Goal: Task Accomplishment & Management: Use online tool/utility

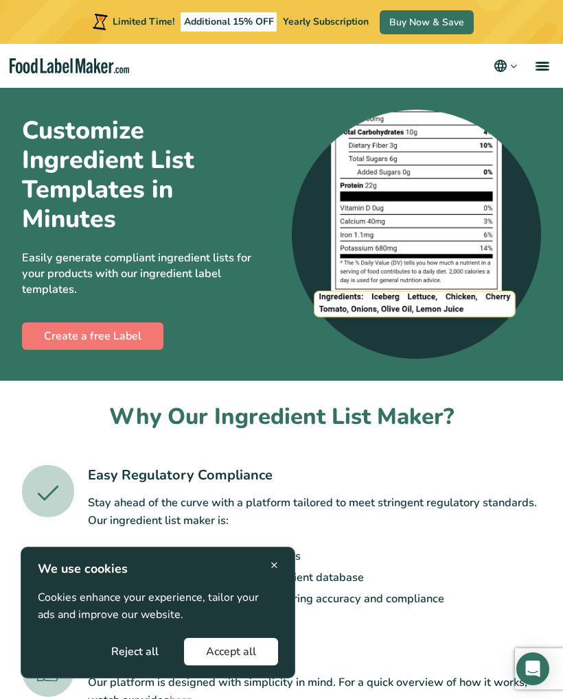
click at [155, 649] on button "Reject all" at bounding box center [134, 651] width 91 height 27
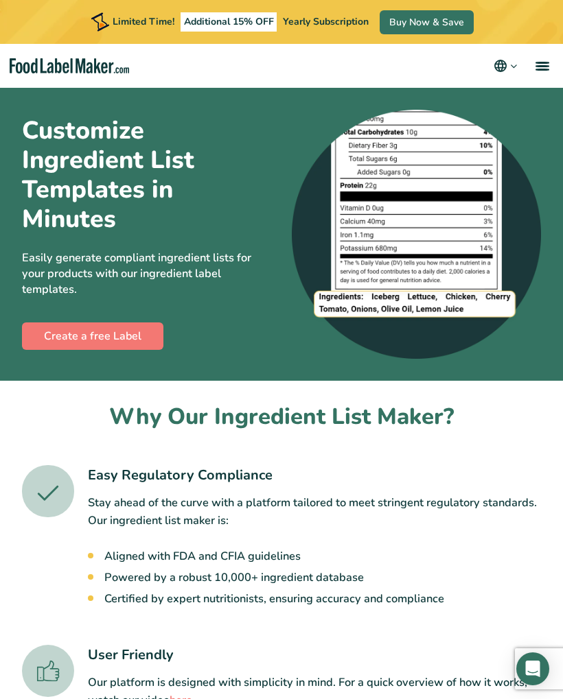
click at [141, 323] on link "Create a free Label" at bounding box center [92, 335] width 141 height 27
click at [539, 71] on link "menu" at bounding box center [541, 66] width 44 height 44
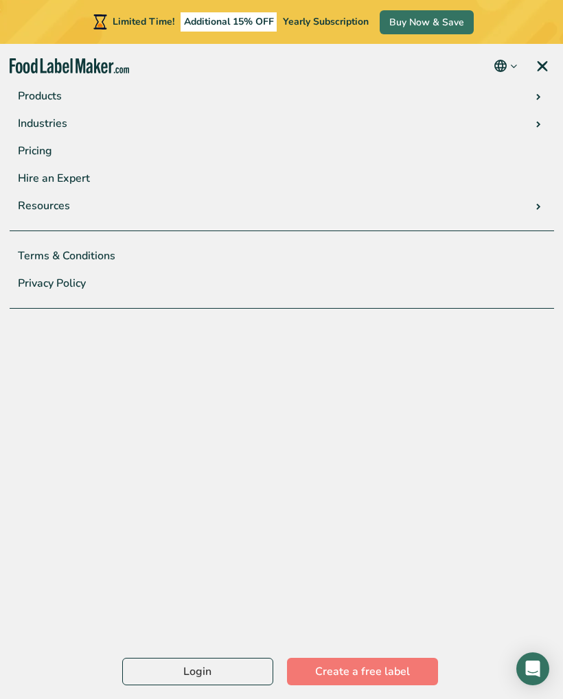
click at [57, 147] on link "Pricing" at bounding box center [282, 150] width 544 height 27
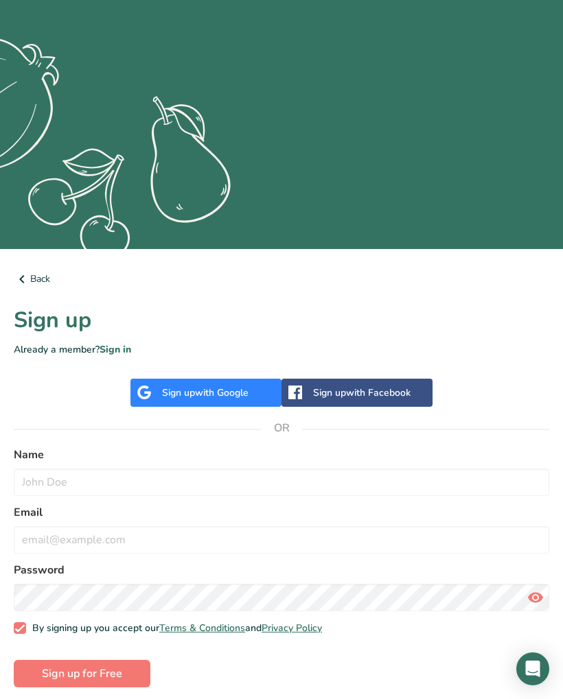
scroll to position [211, 0]
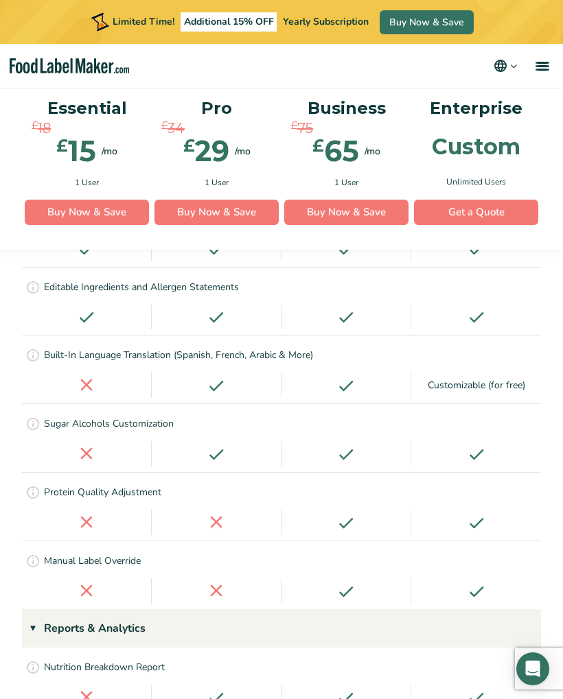
scroll to position [2520, 0]
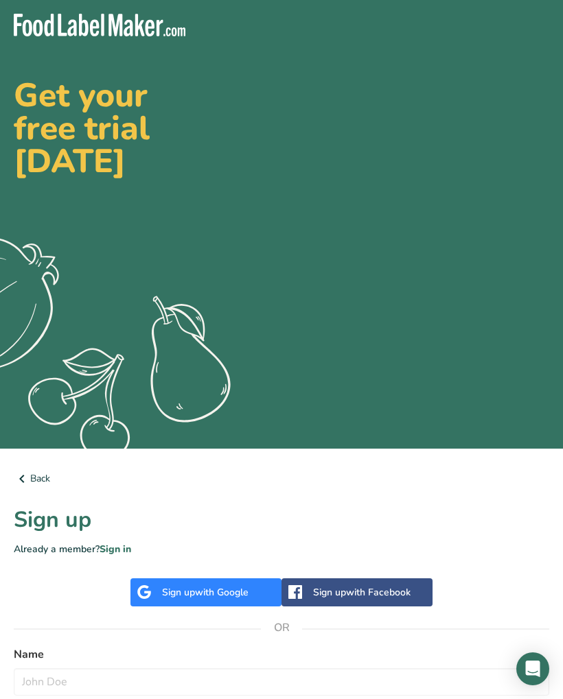
click at [232, 590] on span "with Google" at bounding box center [222, 592] width 54 height 13
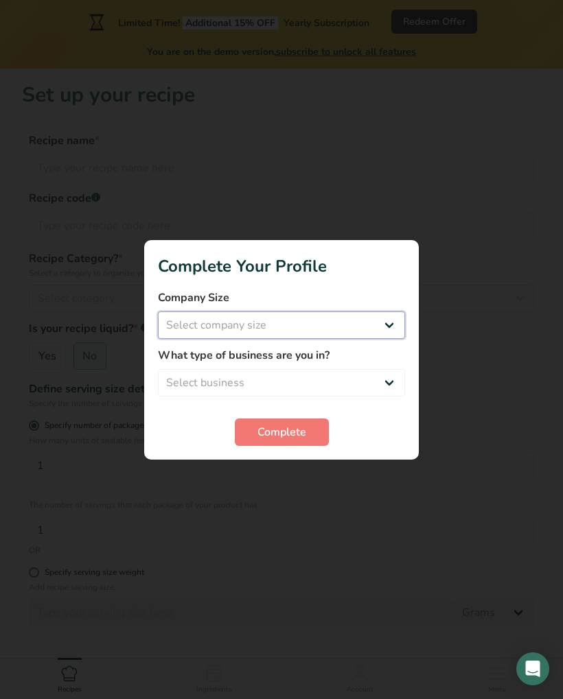
click at [360, 320] on select "Select company size Fewer than 10 Employees 10 to 50 Employees 51 to 500 Employ…" at bounding box center [281, 324] width 247 height 27
select select "1"
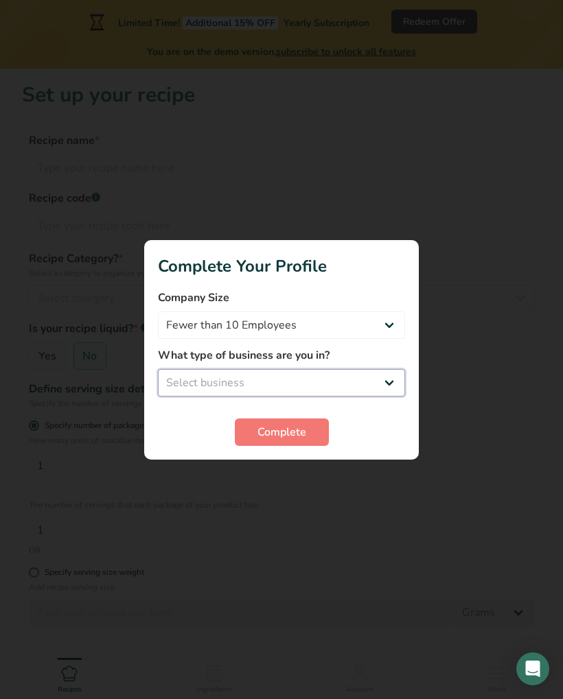
click at [368, 388] on select "Select business Packaged Food Manufacturer Restaurant & Cafe Bakery Meal Plans …" at bounding box center [281, 382] width 247 height 27
select select "2"
click at [300, 435] on span "Complete" at bounding box center [281, 432] width 49 height 16
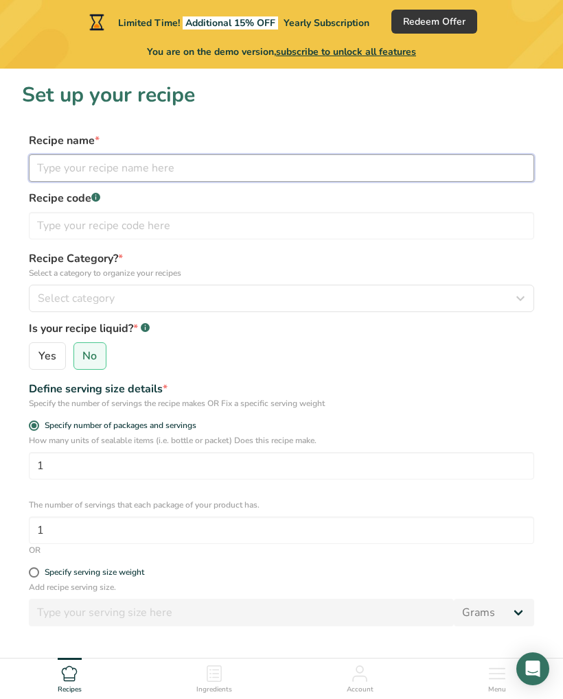
click at [275, 176] on input "text" at bounding box center [281, 167] width 505 height 27
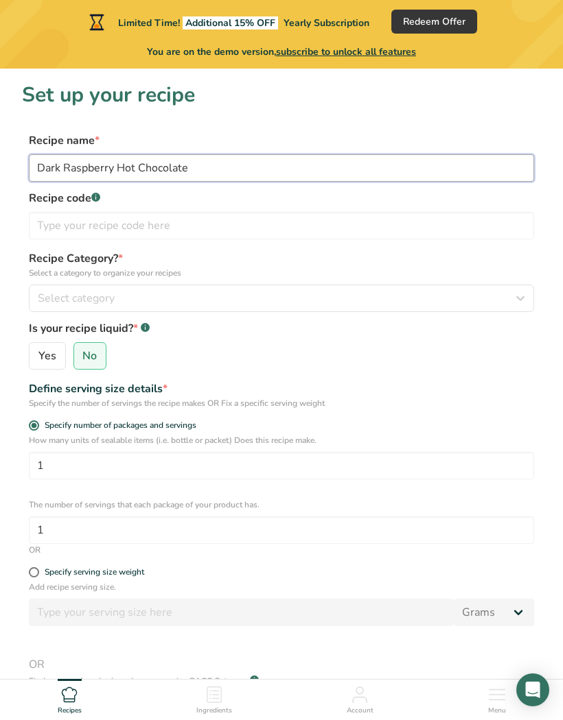
type input "Dark Raspberry Hot Chocolate"
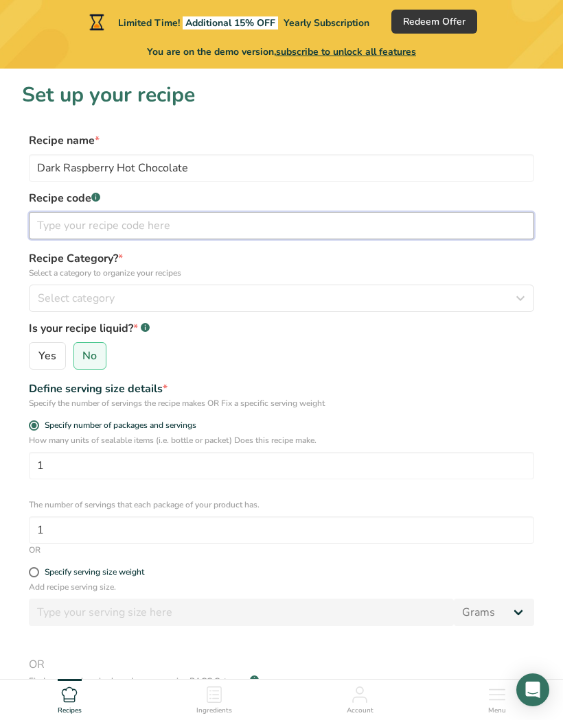
click at [219, 231] on input "text" at bounding box center [281, 225] width 505 height 27
type input "BK001"
click at [196, 309] on button "Select category" at bounding box center [281, 298] width 505 height 27
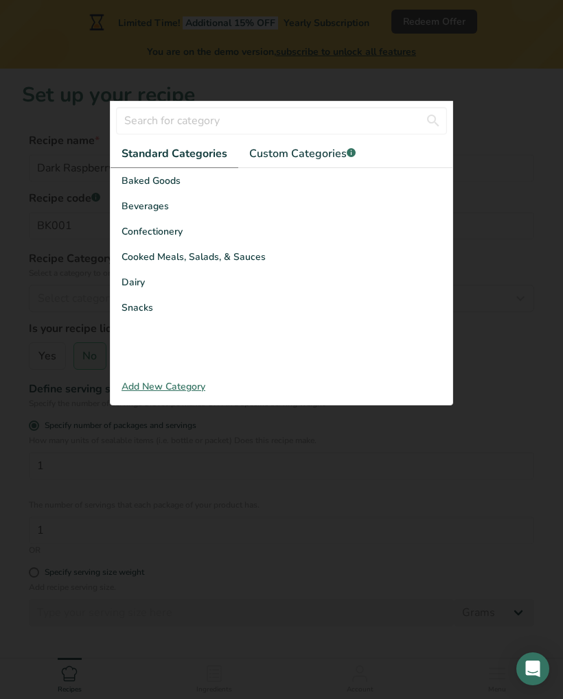
click at [176, 235] on span "Confectionery" at bounding box center [151, 231] width 61 height 14
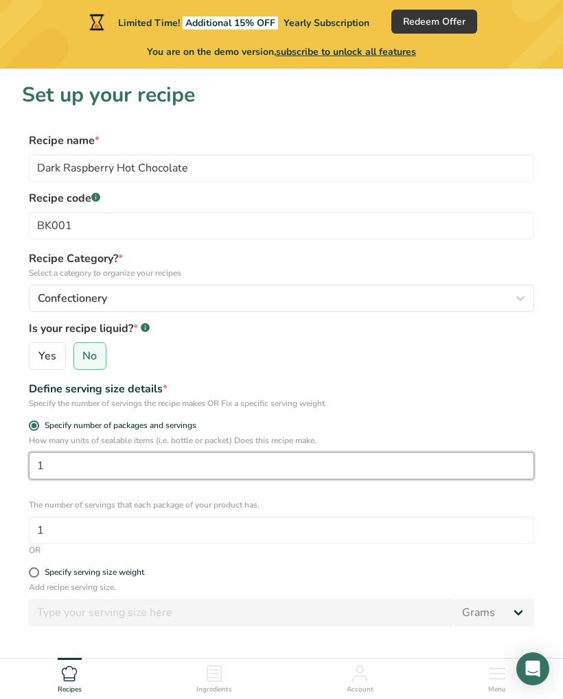
click at [183, 476] on input "1" at bounding box center [281, 465] width 505 height 27
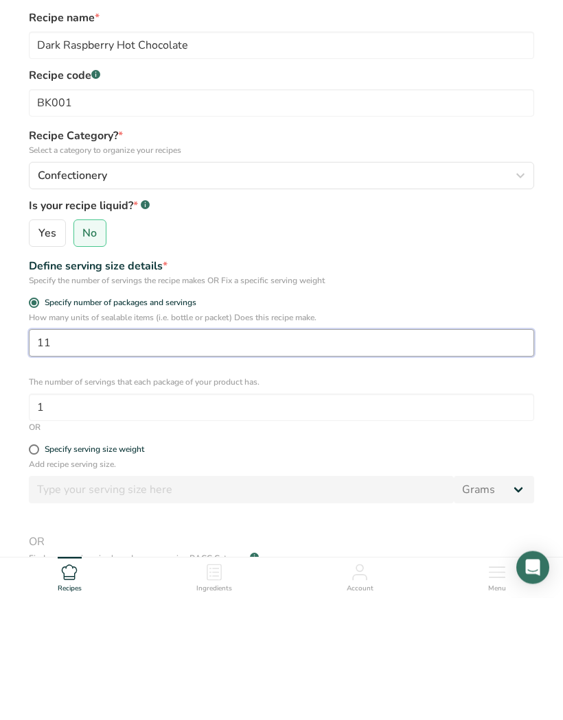
type input "1"
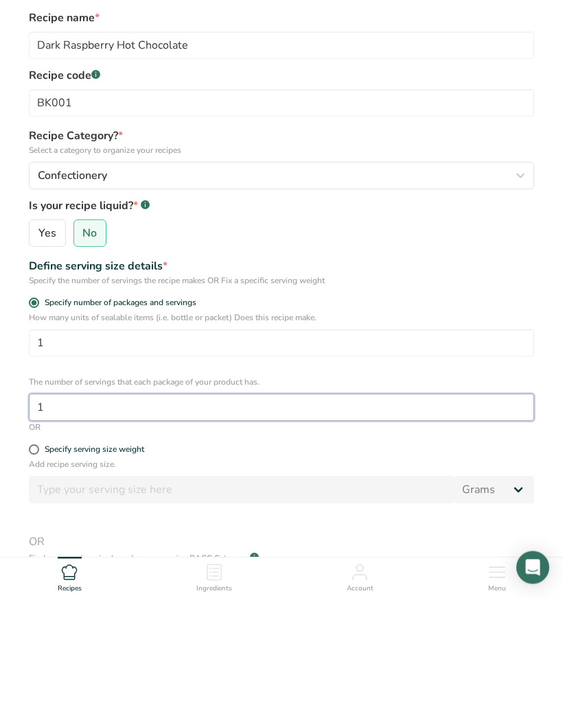
click at [207, 517] on input "1" at bounding box center [281, 530] width 505 height 27
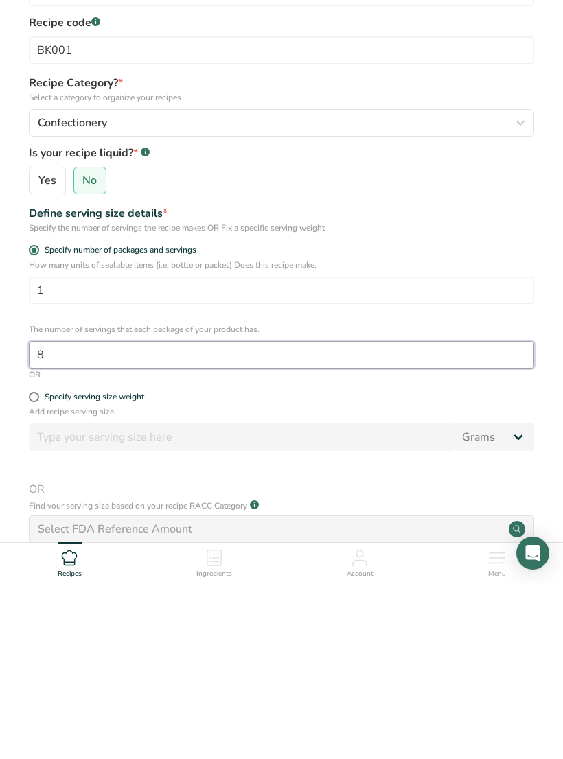
type input "8"
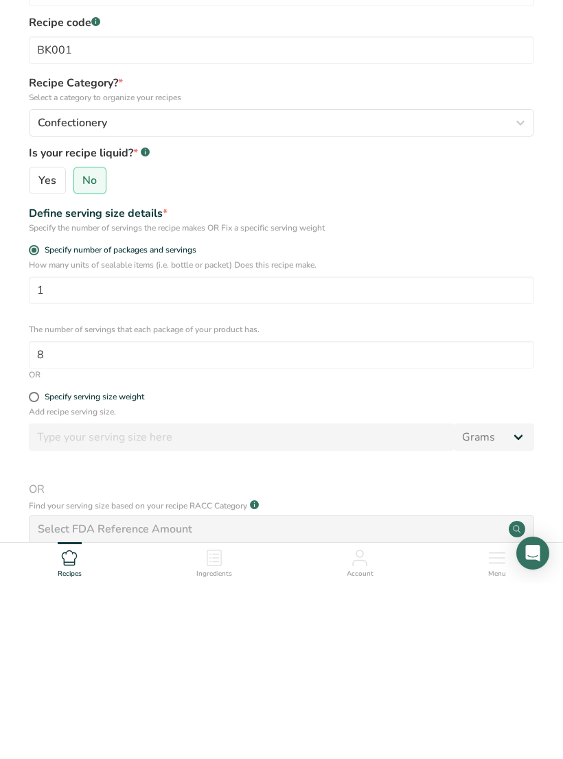
click at [31, 567] on span at bounding box center [34, 572] width 10 height 10
click at [31, 568] on input "Specify serving size weight" at bounding box center [33, 572] width 9 height 9
radio input "true"
radio input "false"
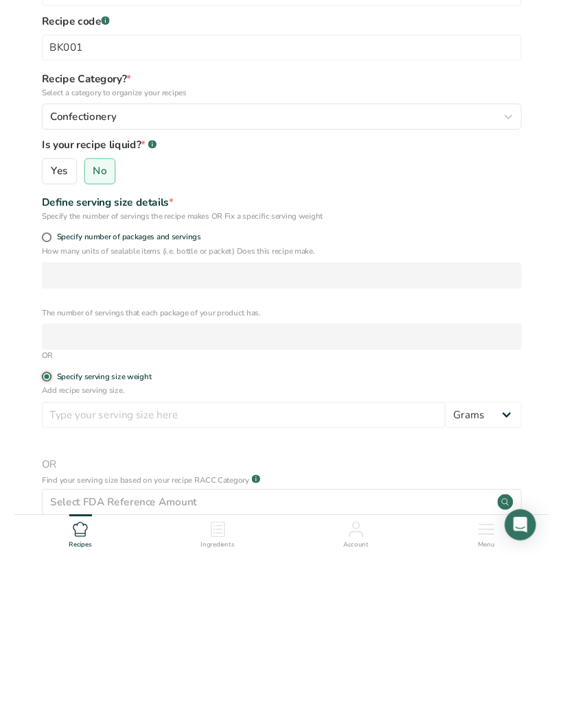
scroll to position [152, 0]
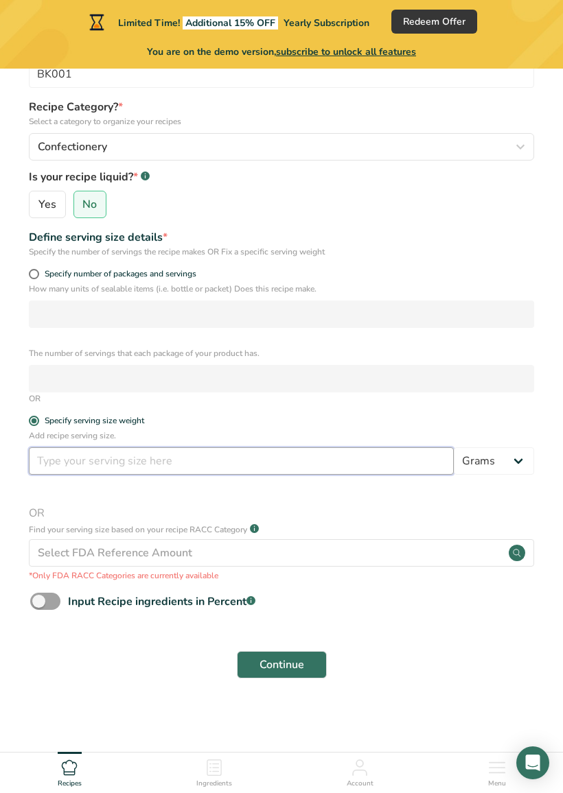
click at [218, 469] on input "number" at bounding box center [241, 460] width 425 height 27
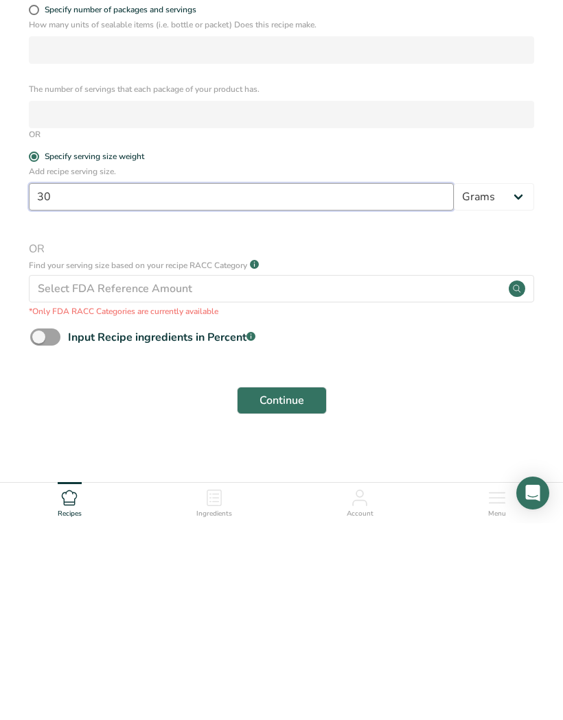
scroll to position [224, 0]
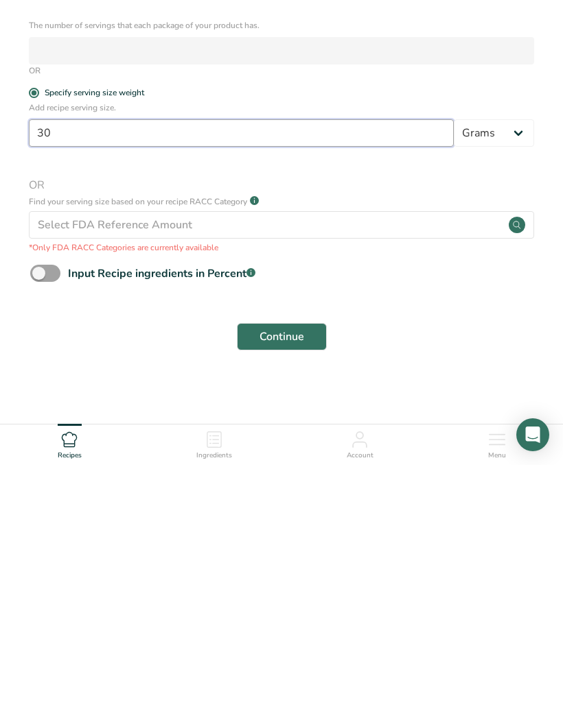
type input "30"
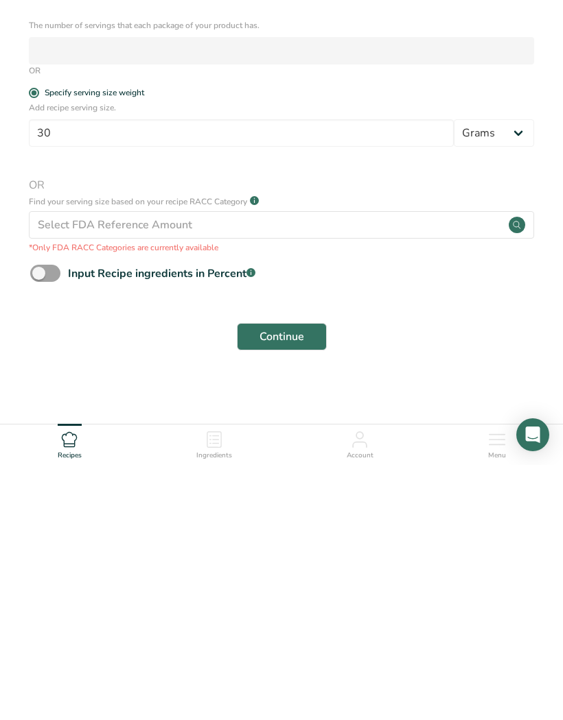
click at [281, 584] on span "Continue" at bounding box center [281, 592] width 45 height 16
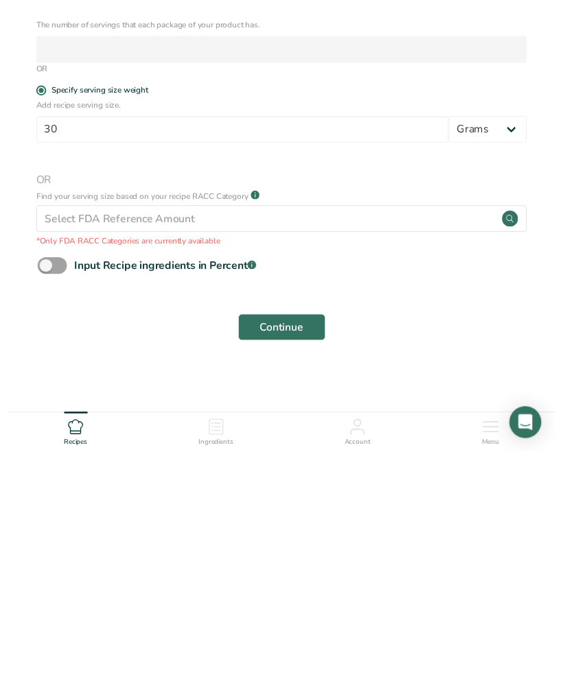
scroll to position [246, 0]
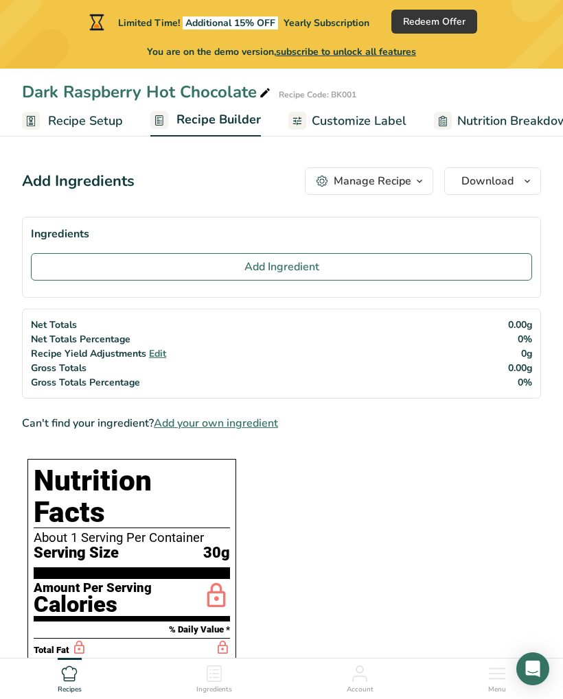
click at [462, 273] on button "Add Ingredient" at bounding box center [281, 266] width 501 height 27
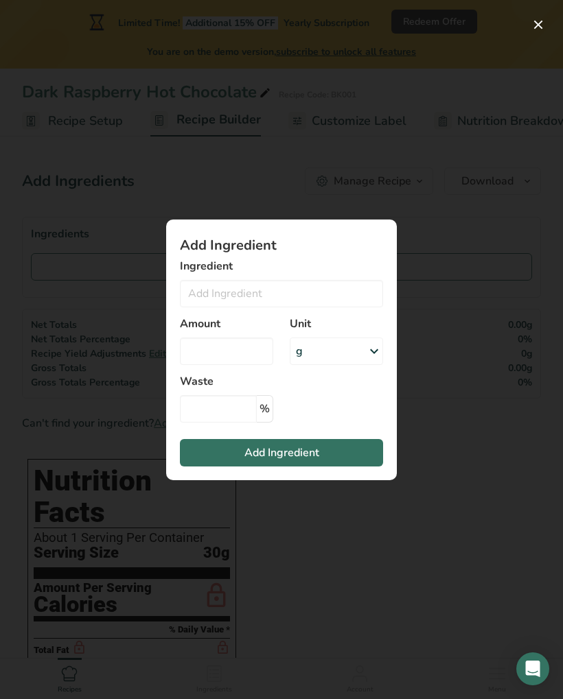
click at [349, 604] on div "Add ingredient modal" at bounding box center [281, 349] width 563 height 699
